Goal: Information Seeking & Learning: Learn about a topic

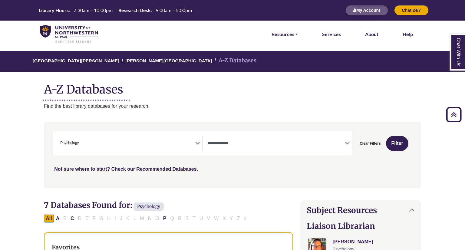
select select "*****"
select select "Database Types Filter"
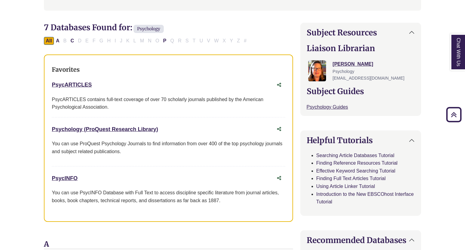
scroll to position [217, 0]
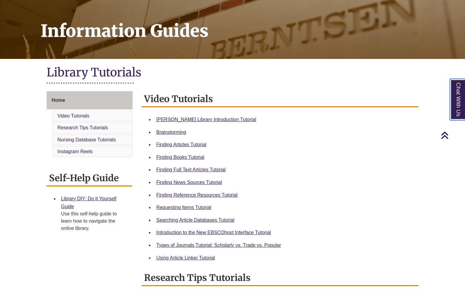
scroll to position [79, 0]
click at [211, 220] on link "Searching Article Databases Tutorial" at bounding box center [195, 220] width 78 height 5
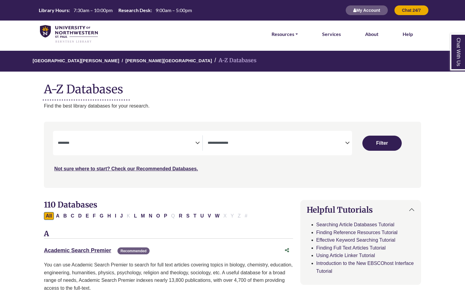
select select "Database Subject Filter"
select select "Database Types Filter"
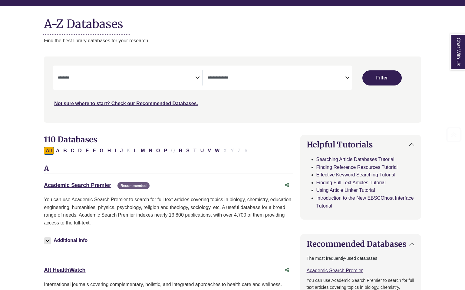
scroll to position [81, 0]
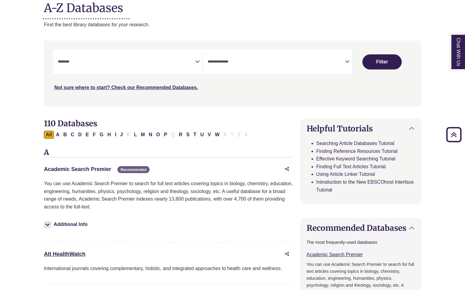
click at [94, 169] on link "Academic Search Premier This link opens in a new window" at bounding box center [77, 169] width 67 height 6
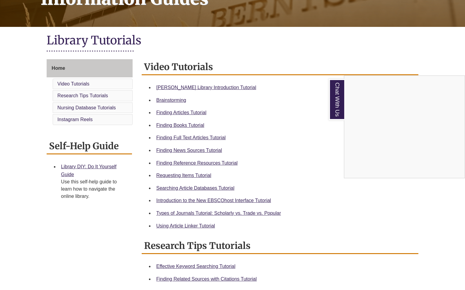
scroll to position [111, 0]
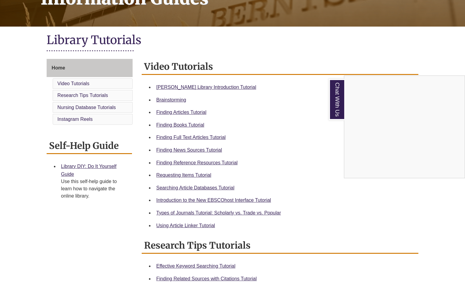
click at [201, 224] on div "Chat With Us" at bounding box center [232, 145] width 465 height 290
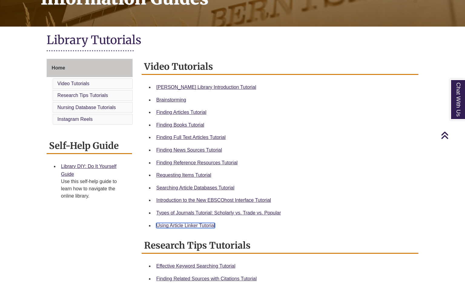
click at [191, 225] on link "Using Article Linker Tutorial" at bounding box center [185, 225] width 59 height 5
click at [191, 226] on link "Using Article Linker Tutorial" at bounding box center [185, 225] width 59 height 5
